Goal: Information Seeking & Learning: Learn about a topic

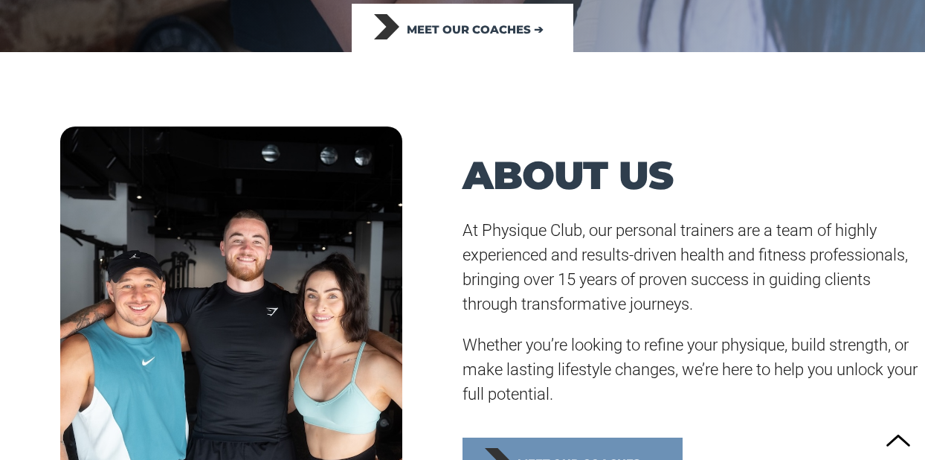
scroll to position [364, 0]
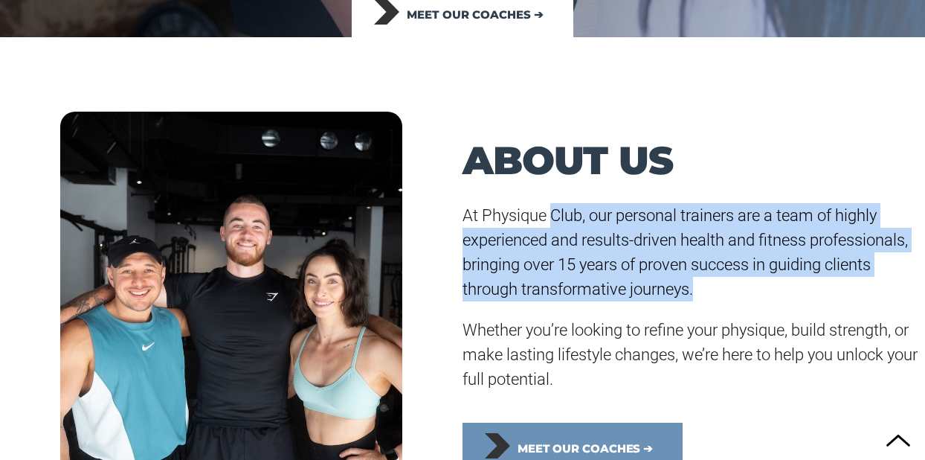
drag, startPoint x: 554, startPoint y: 211, endPoint x: 715, endPoint y: 309, distance: 187.8
click at [715, 309] on div "At Physique Club, our personal trainers are a team of highly experienced and re…" at bounding box center [693, 297] width 462 height 188
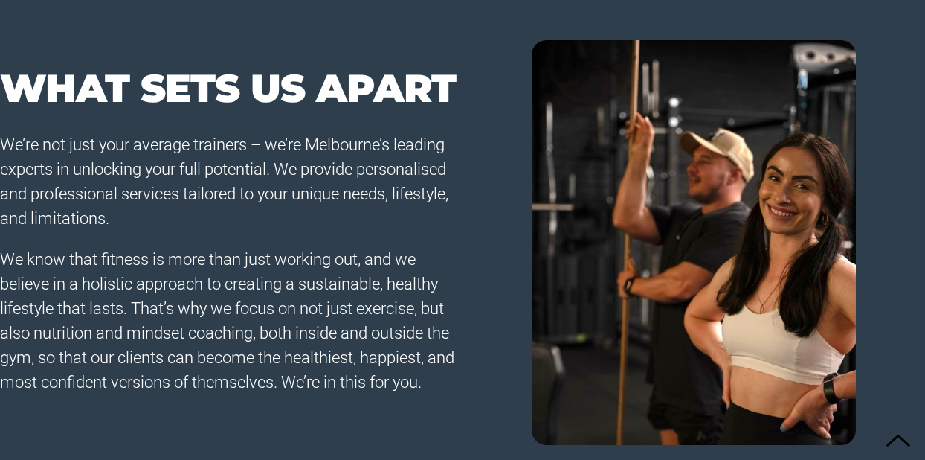
scroll to position [1008, 0]
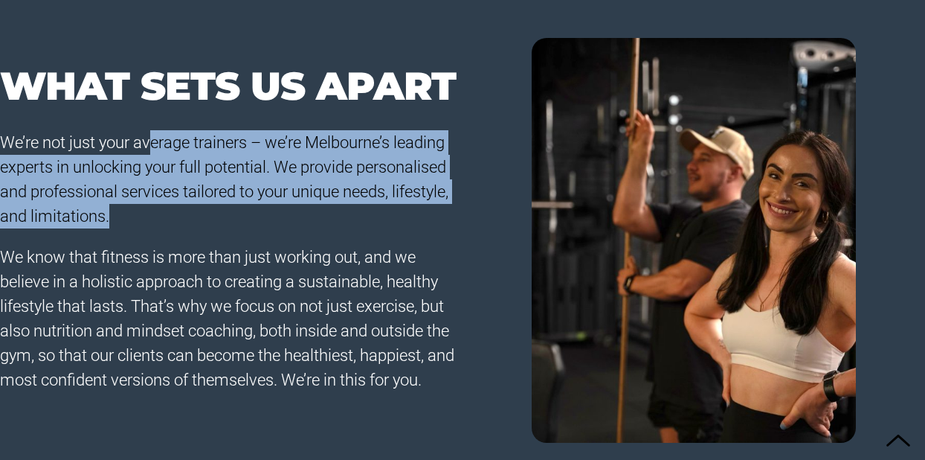
drag, startPoint x: 246, startPoint y: 165, endPoint x: 339, endPoint y: 228, distance: 112.4
click at [339, 228] on div "We’re not just your average trainers – we’re Melbourne’s leading experts in unl…" at bounding box center [231, 261] width 462 height 262
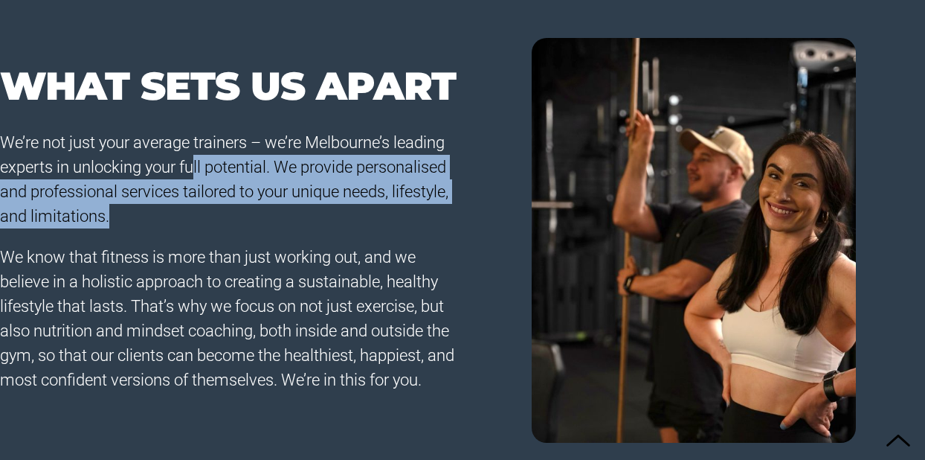
drag, startPoint x: 257, startPoint y: 175, endPoint x: 323, endPoint y: 212, distance: 75.5
click at [323, 212] on p "We’re not just your average trainers – we’re Melbourne’s leading experts in unl…" at bounding box center [231, 179] width 462 height 98
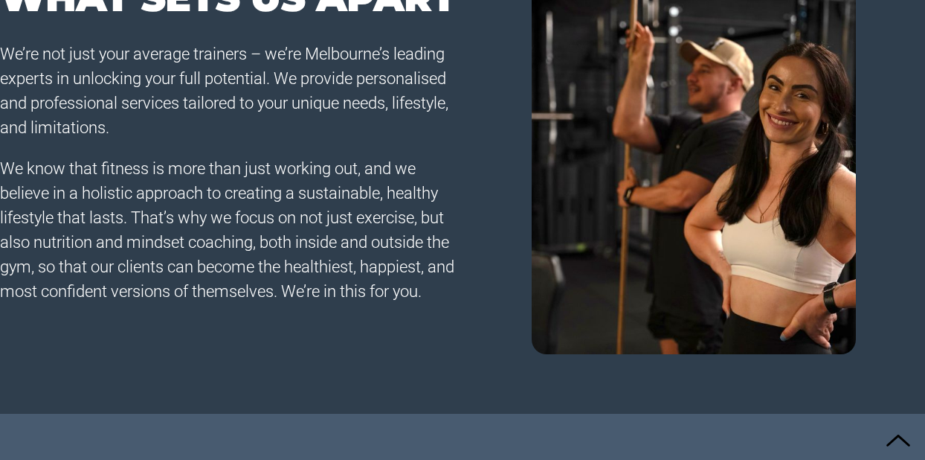
scroll to position [1108, 0]
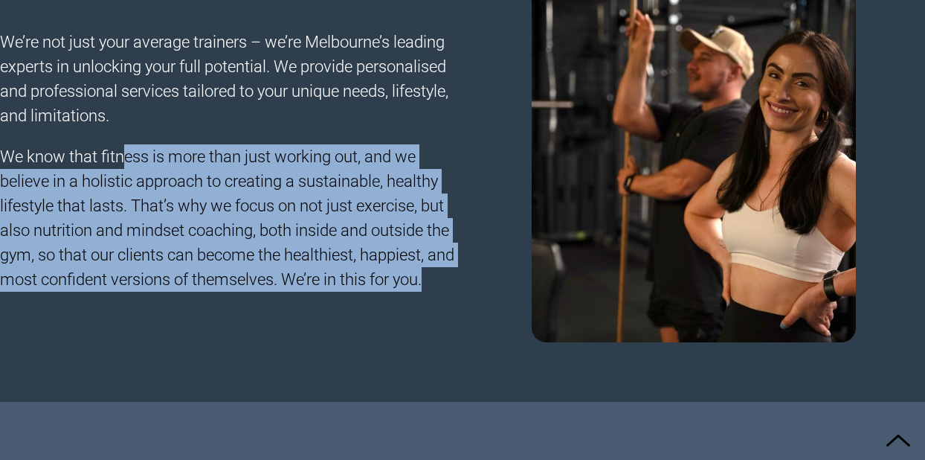
drag, startPoint x: 127, startPoint y: 155, endPoint x: 468, endPoint y: 276, distance: 362.2
click at [468, 277] on div "WHAT SETS US APART We’re not just your average trainers – we’re Melbourne’s lea…" at bounding box center [462, 140] width 925 height 404
click at [468, 276] on div at bounding box center [693, 140] width 462 height 404
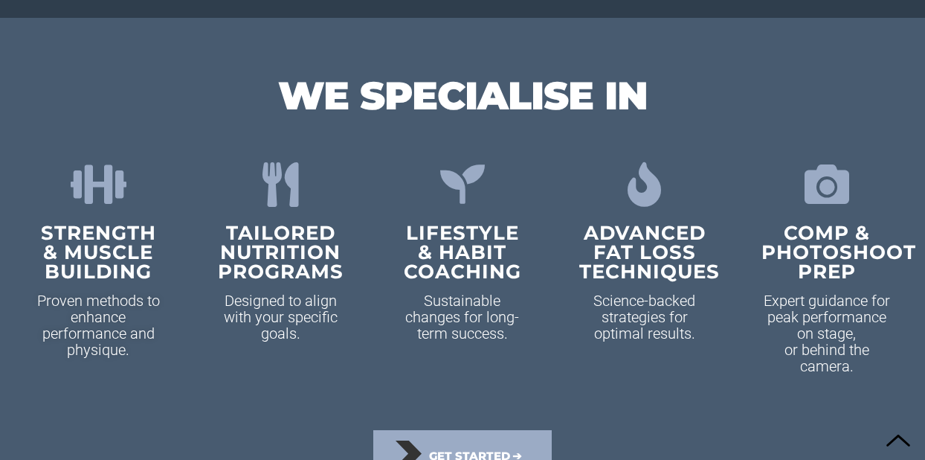
scroll to position [1493, 0]
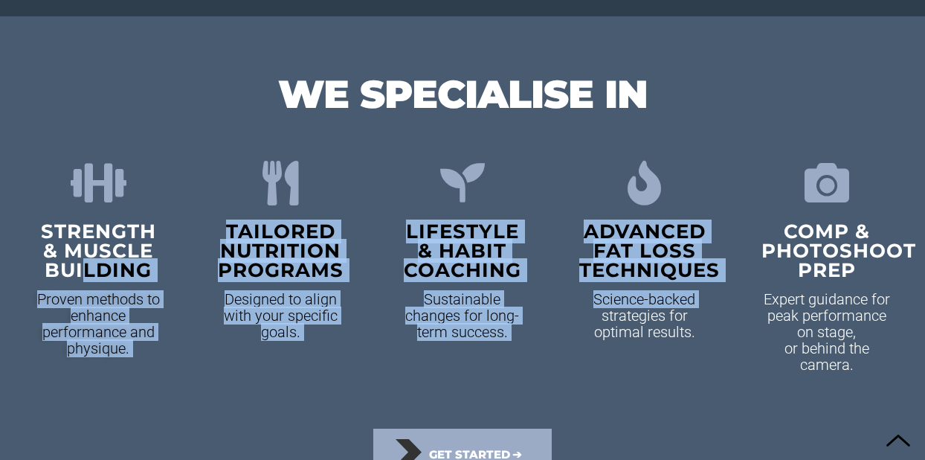
drag, startPoint x: 127, startPoint y: 251, endPoint x: 659, endPoint y: 308, distance: 534.7
click at [658, 307] on div "Strength & Muscle building Proven methods to enhance performance and physique. …" at bounding box center [462, 267] width 910 height 264
click at [659, 308] on p "Science-backed strategies for optimal results." at bounding box center [644, 315] width 130 height 49
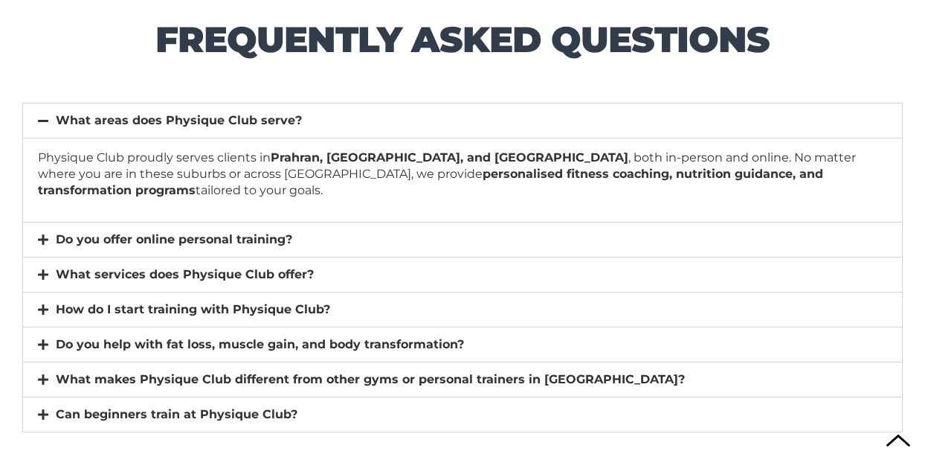
scroll to position [10046, 0]
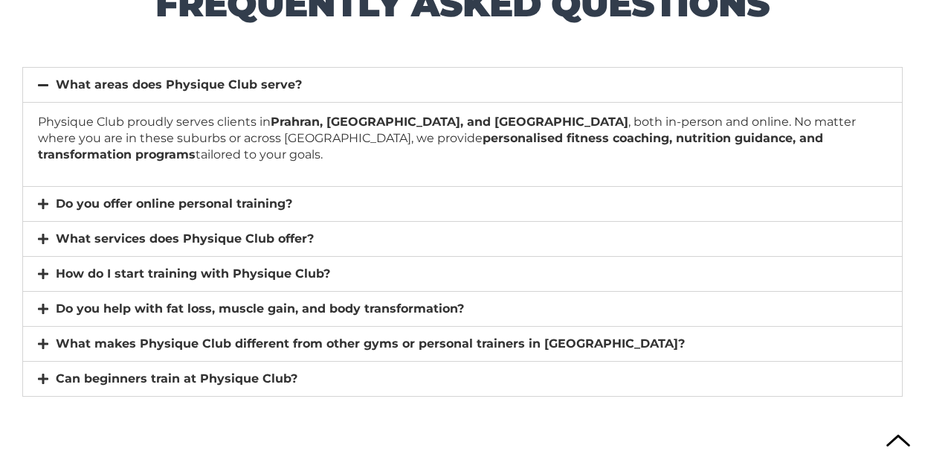
drag, startPoint x: 175, startPoint y: 168, endPoint x: 331, endPoint y: 183, distance: 156.1
click at [331, 183] on div "Physique Club proudly serves clients in [GEOGRAPHIC_DATA], [GEOGRAPHIC_DATA], a…" at bounding box center [462, 144] width 879 height 84
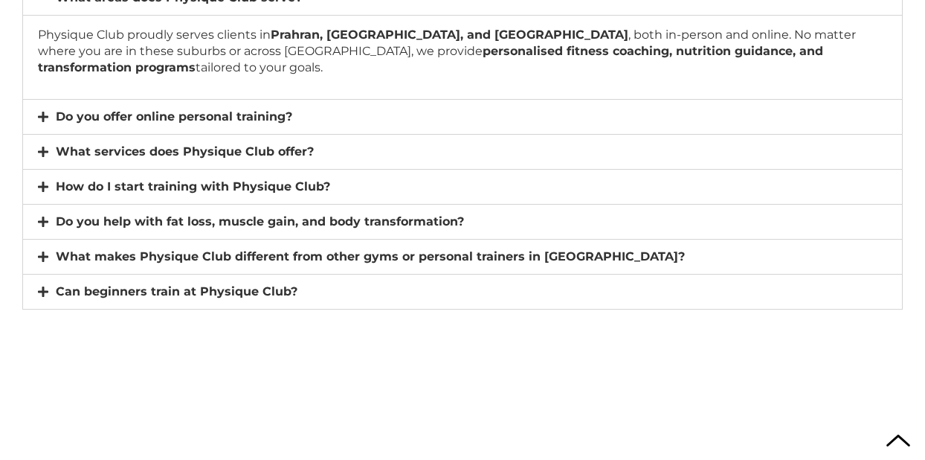
scroll to position [10324, 0]
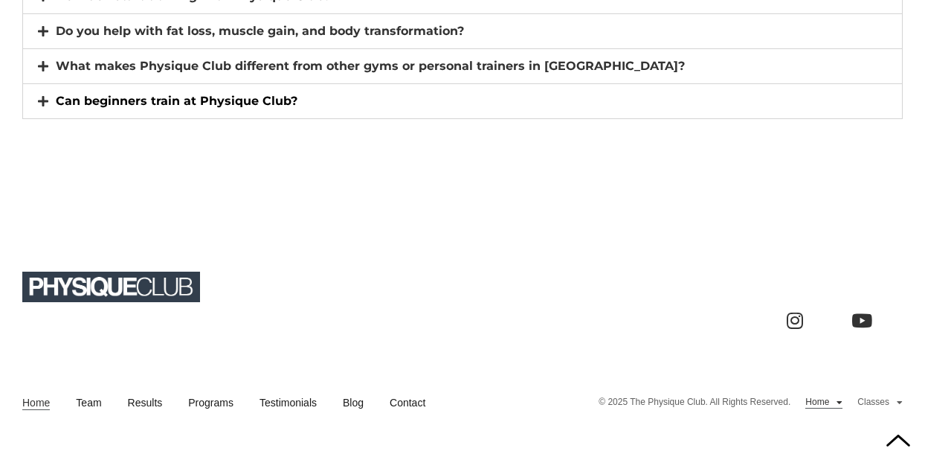
click at [190, 103] on link "Can beginners train at Physique Club?" at bounding box center [177, 101] width 242 height 14
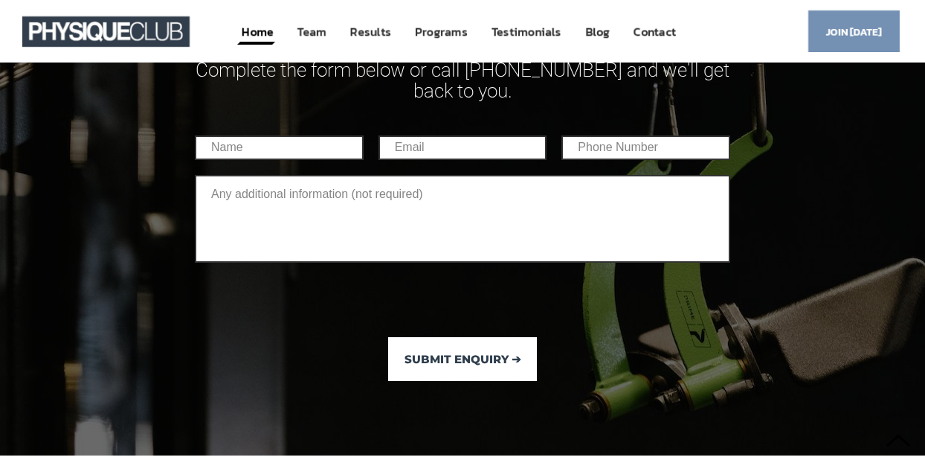
scroll to position [9388, 0]
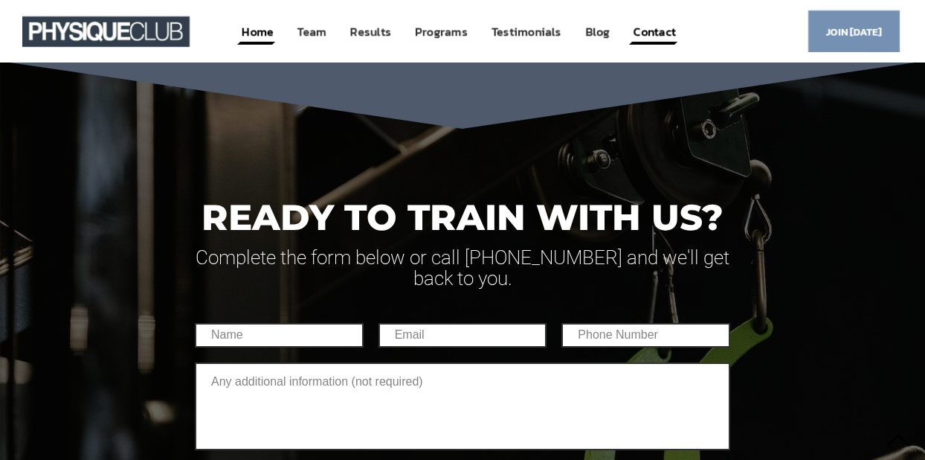
click at [656, 30] on link "Contact" at bounding box center [654, 32] width 45 height 28
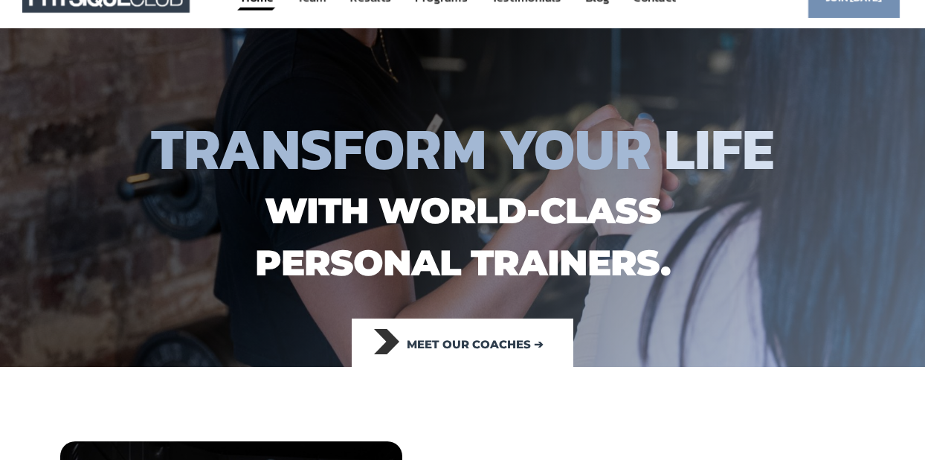
scroll to position [0, 0]
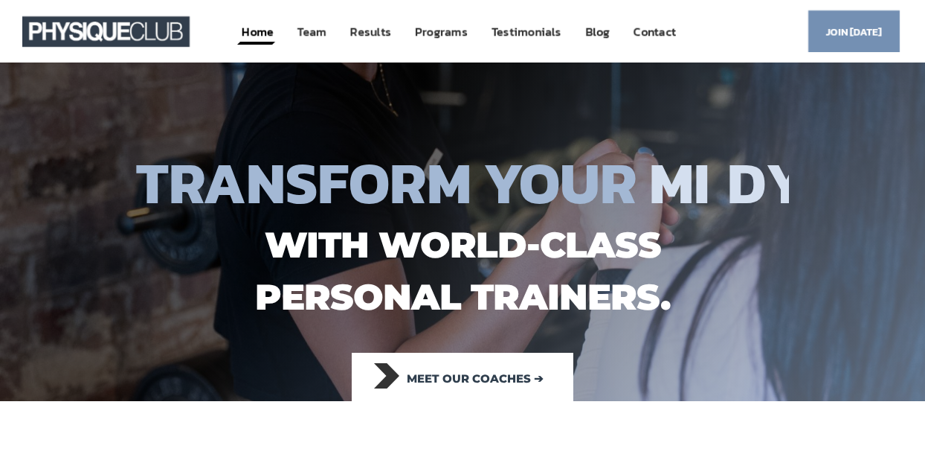
click at [128, 33] on img at bounding box center [105, 31] width 167 height 30
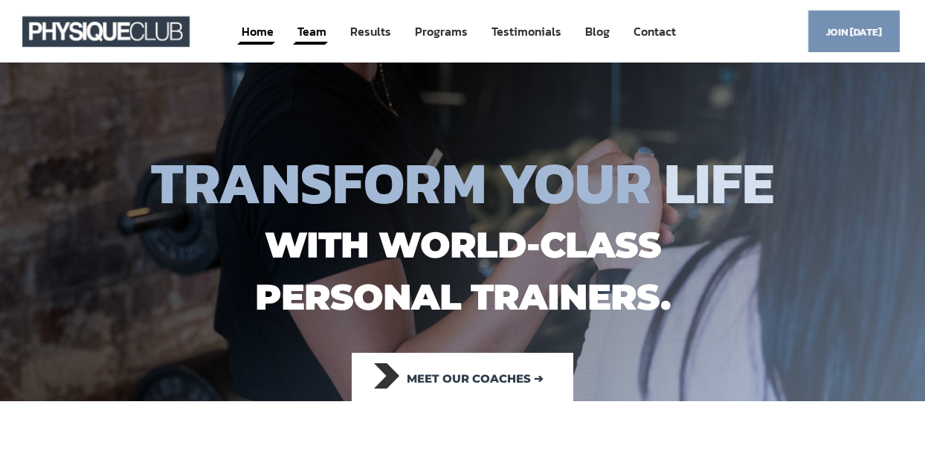
click at [308, 33] on link "Team" at bounding box center [312, 32] width 32 height 28
